Goal: Task Accomplishment & Management: Manage account settings

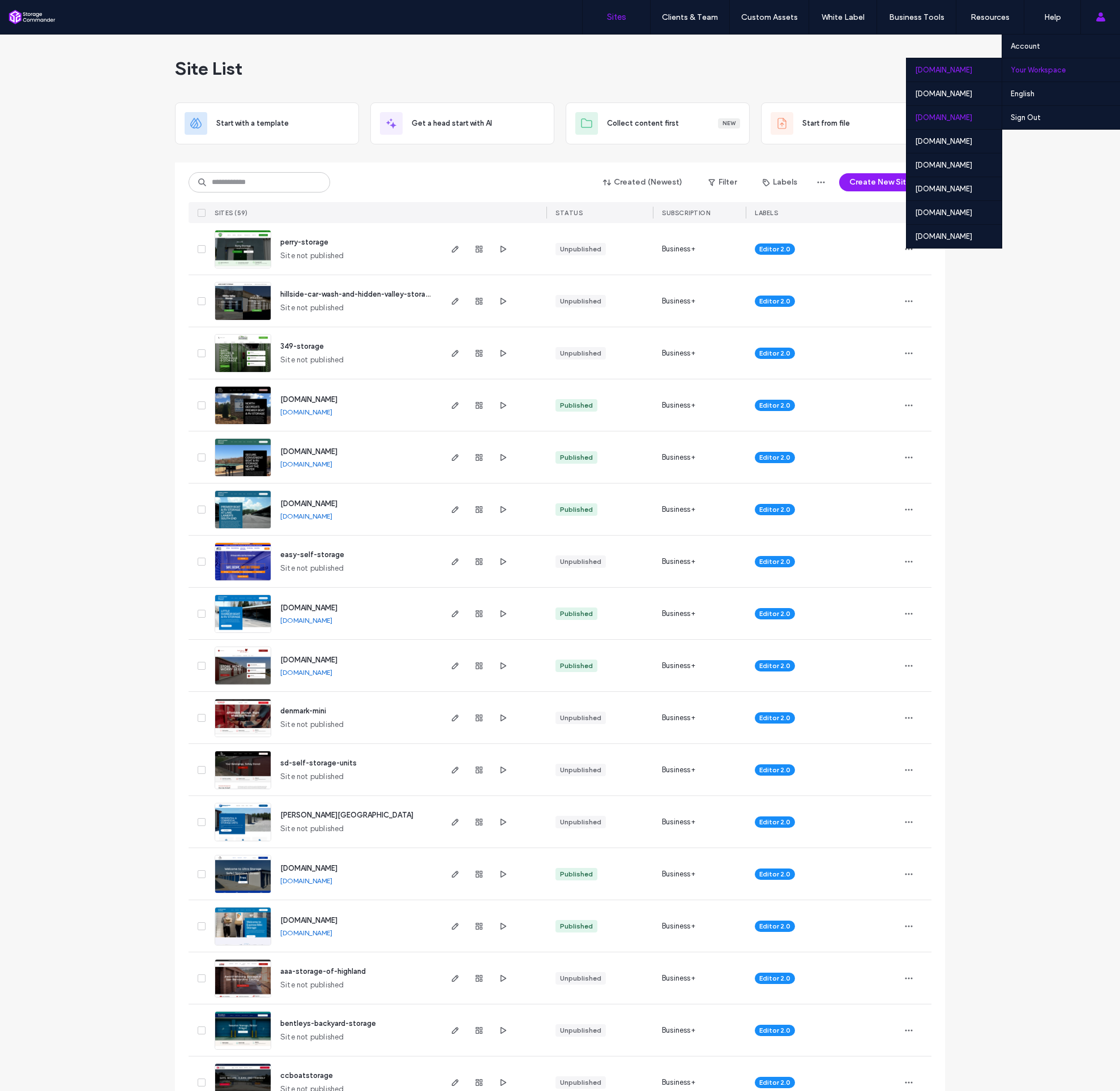
click at [954, 118] on div "[DOMAIN_NAME]" at bounding box center [953, 118] width 95 height 24
